Goal: Information Seeking & Learning: Learn about a topic

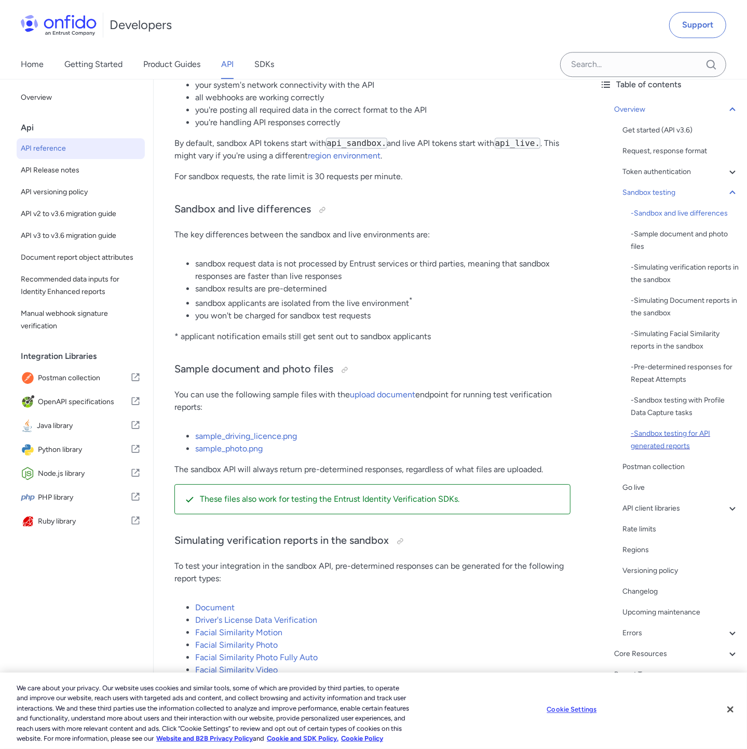
scroll to position [77, 0]
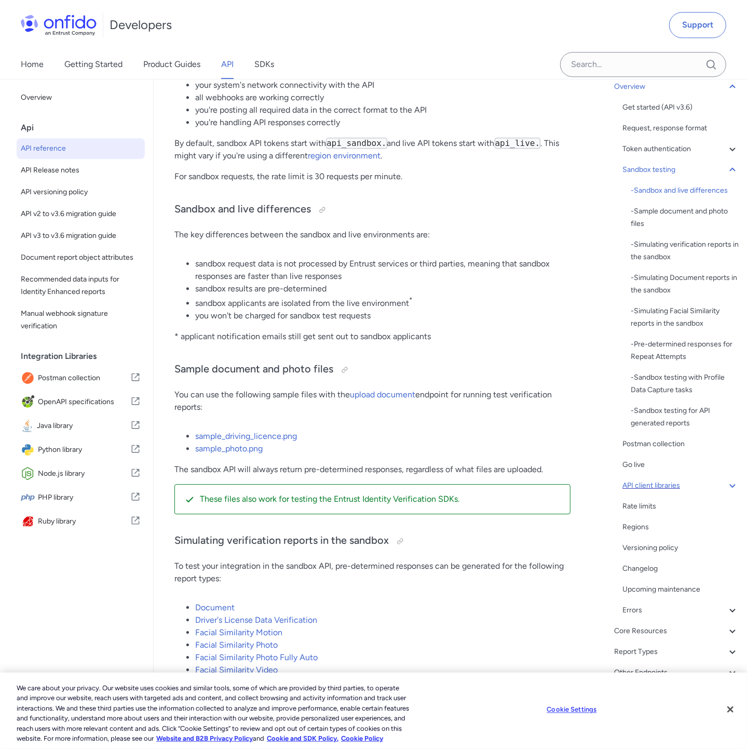
click at [730, 485] on icon at bounding box center [733, 486] width 6 height 4
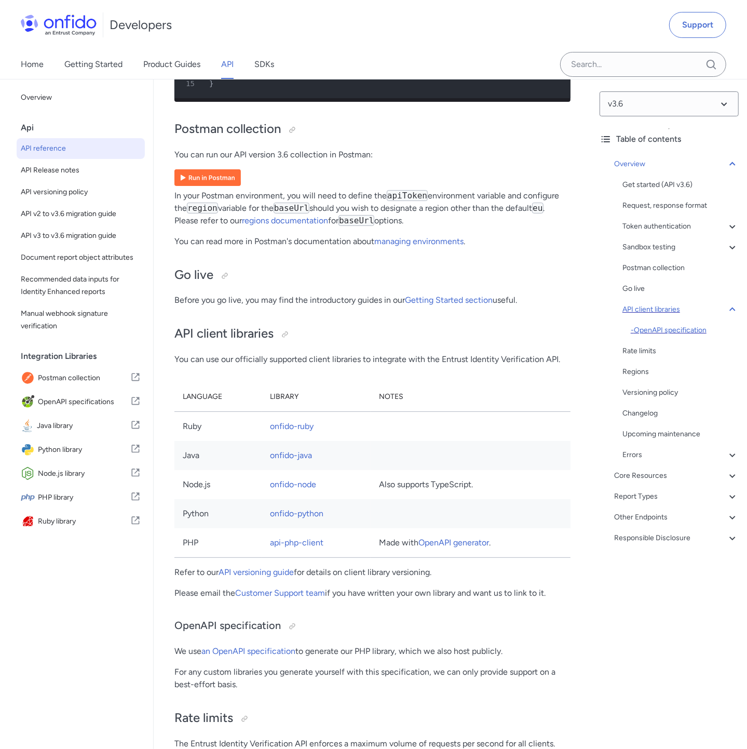
click at [669, 331] on div "- OpenAPI specification" at bounding box center [685, 330] width 108 height 12
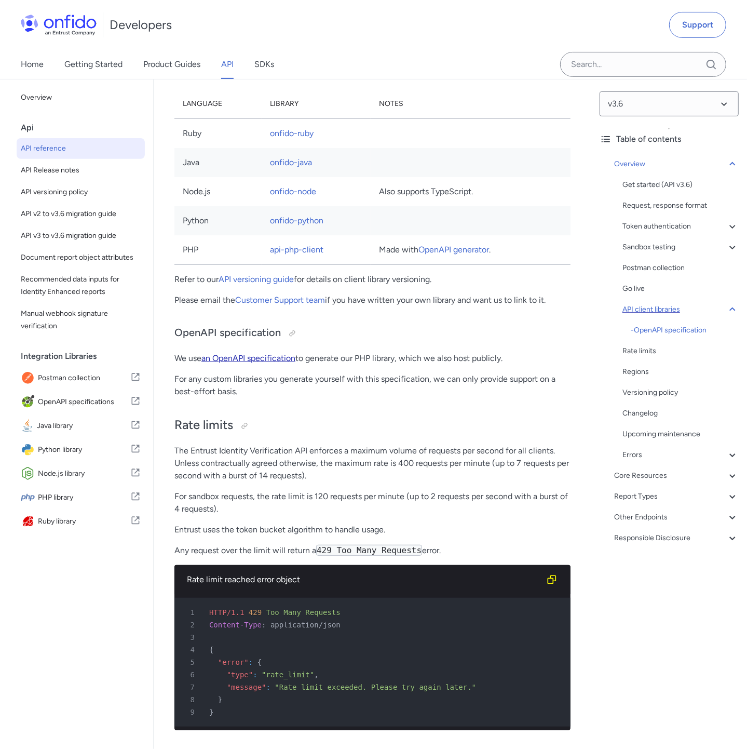
click at [264, 353] on link "an OpenAPI specification" at bounding box center [249, 358] width 94 height 10
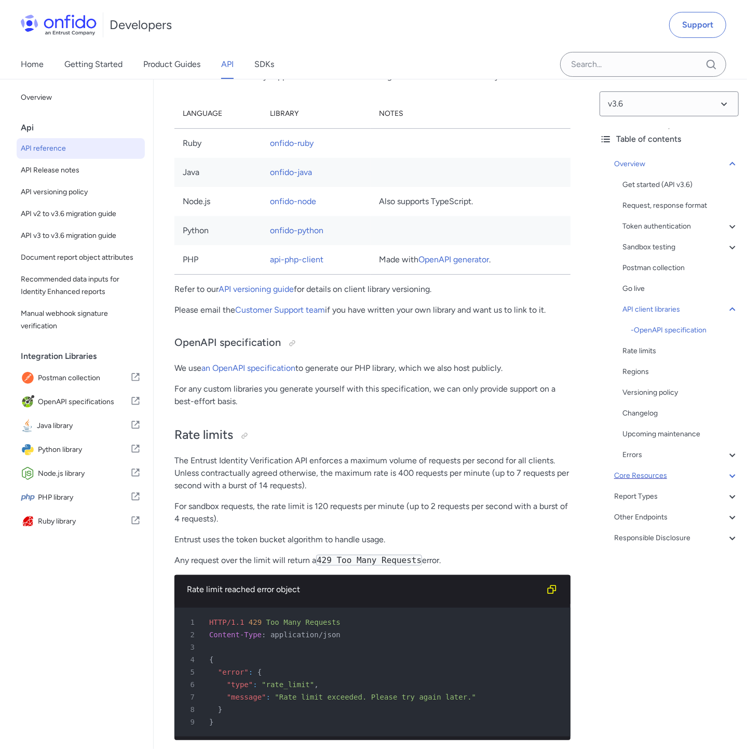
click at [727, 478] on icon at bounding box center [733, 475] width 12 height 12
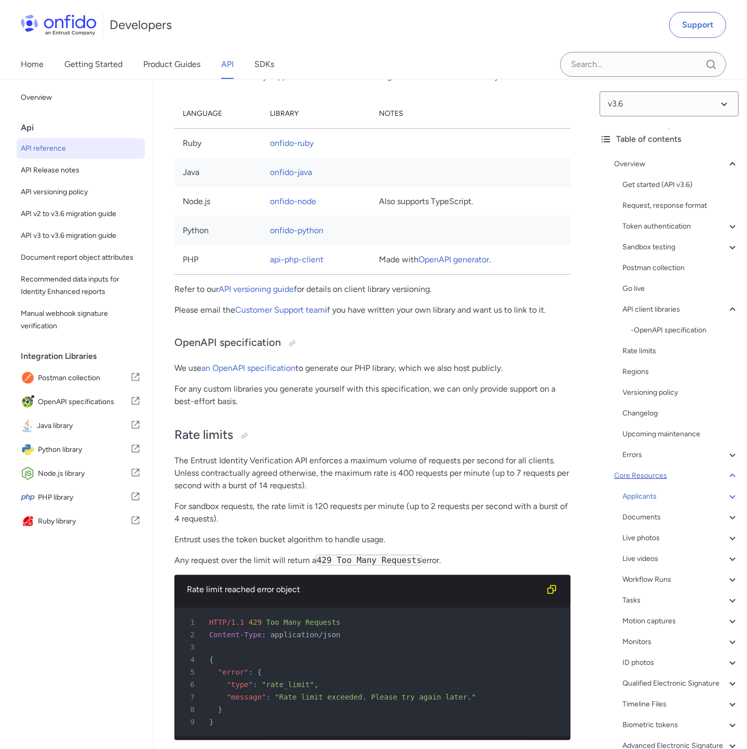
scroll to position [11923, 0]
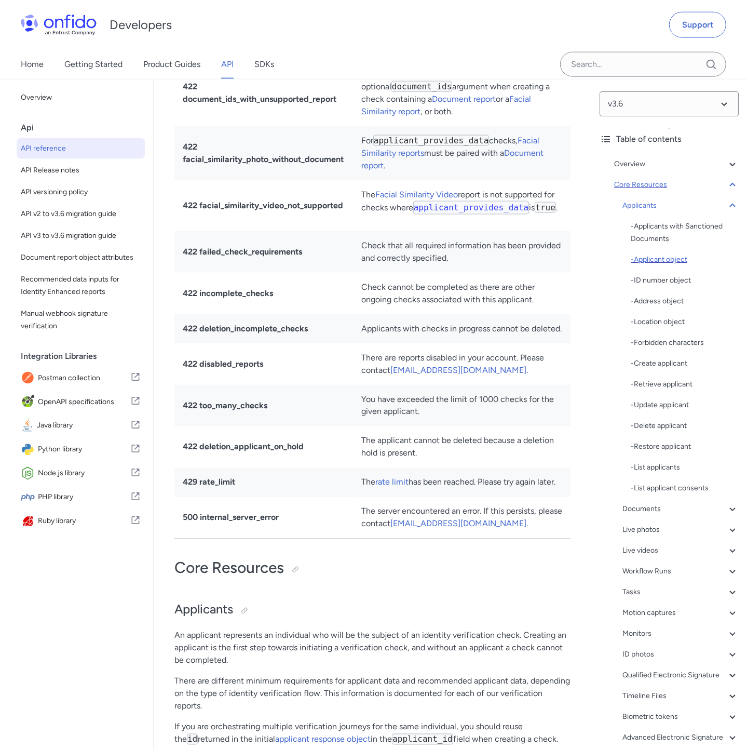
click at [652, 257] on div "- Applicant object" at bounding box center [685, 259] width 108 height 12
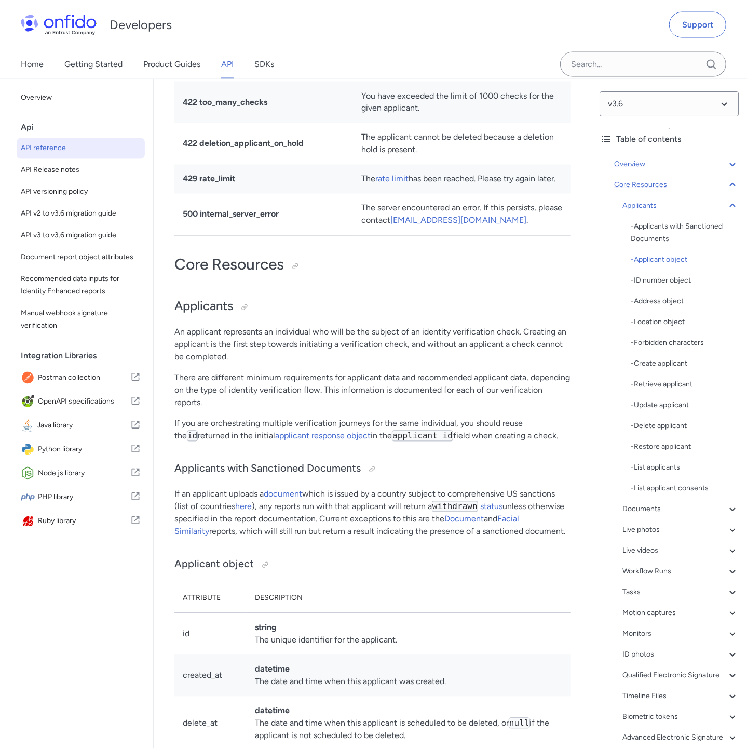
click at [622, 169] on div "Overview" at bounding box center [676, 164] width 125 height 12
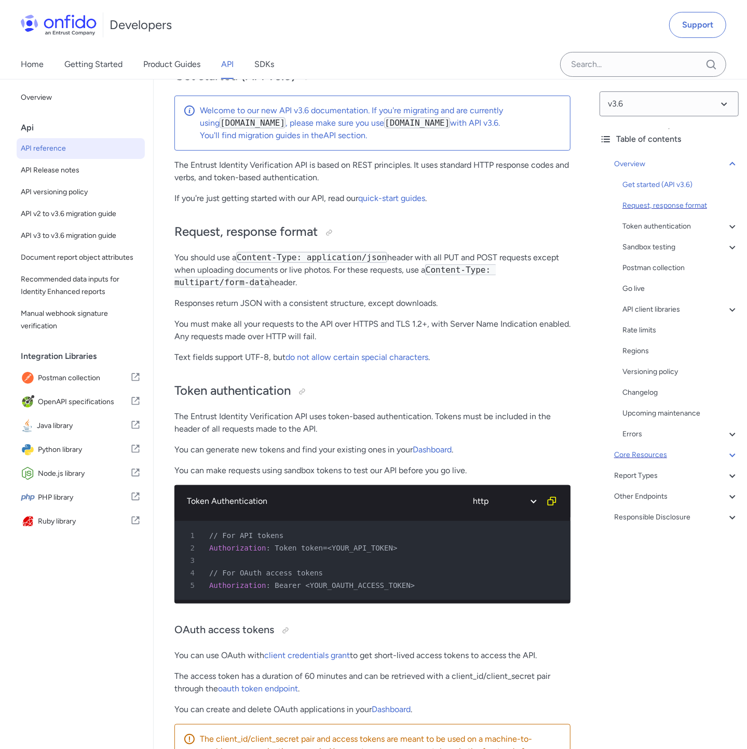
click at [652, 205] on div "Request, response format" at bounding box center [681, 205] width 116 height 12
